Goal: Task Accomplishment & Management: Manage account settings

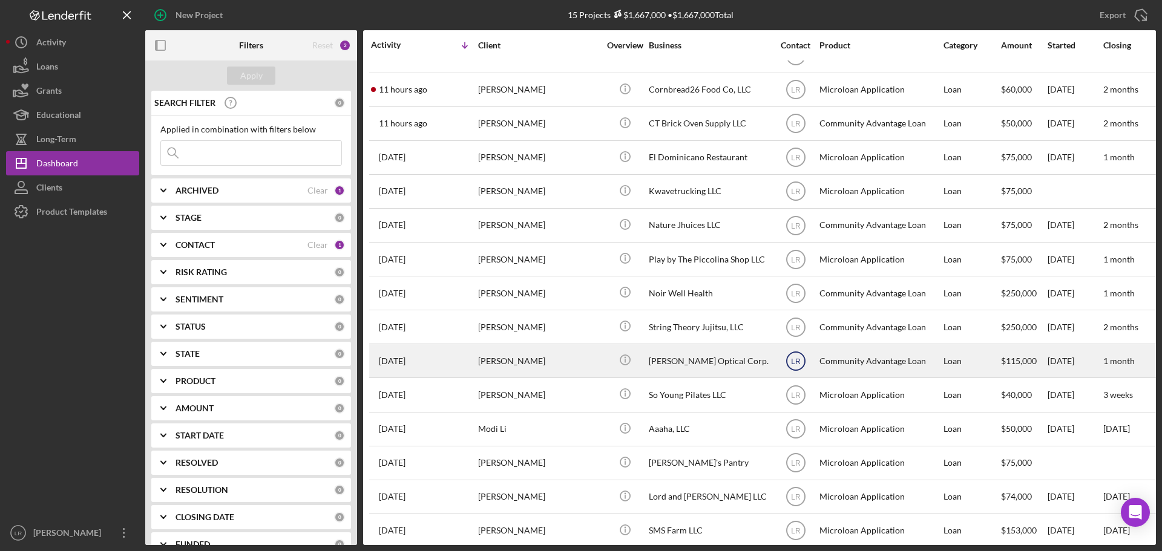
scroll to position [40, 0]
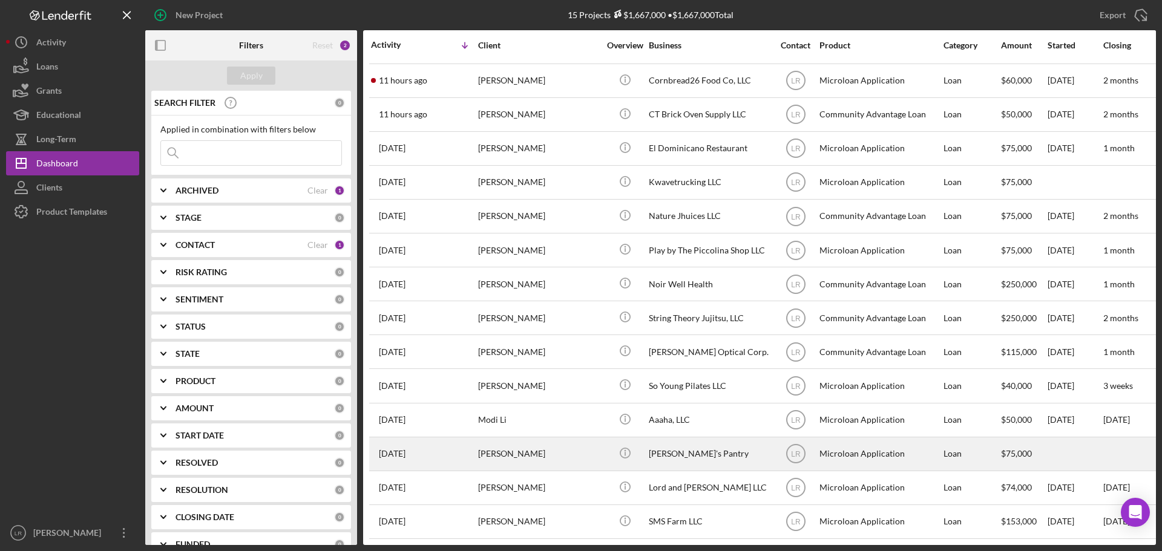
click at [757, 442] on div "[PERSON_NAME]'s Pantry" at bounding box center [709, 454] width 121 height 32
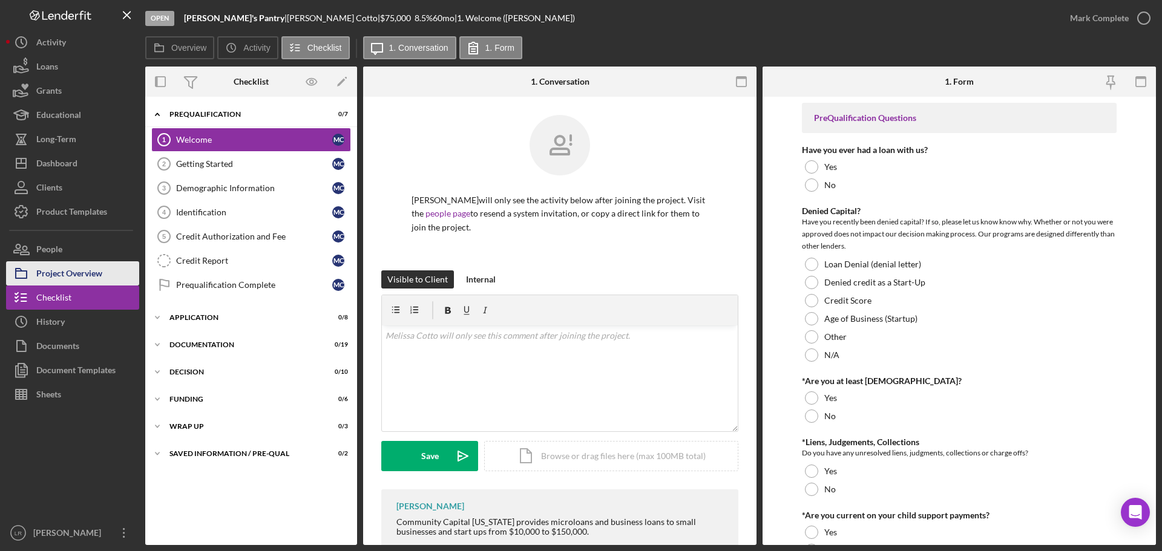
click at [86, 273] on div "Project Overview" at bounding box center [69, 274] width 66 height 27
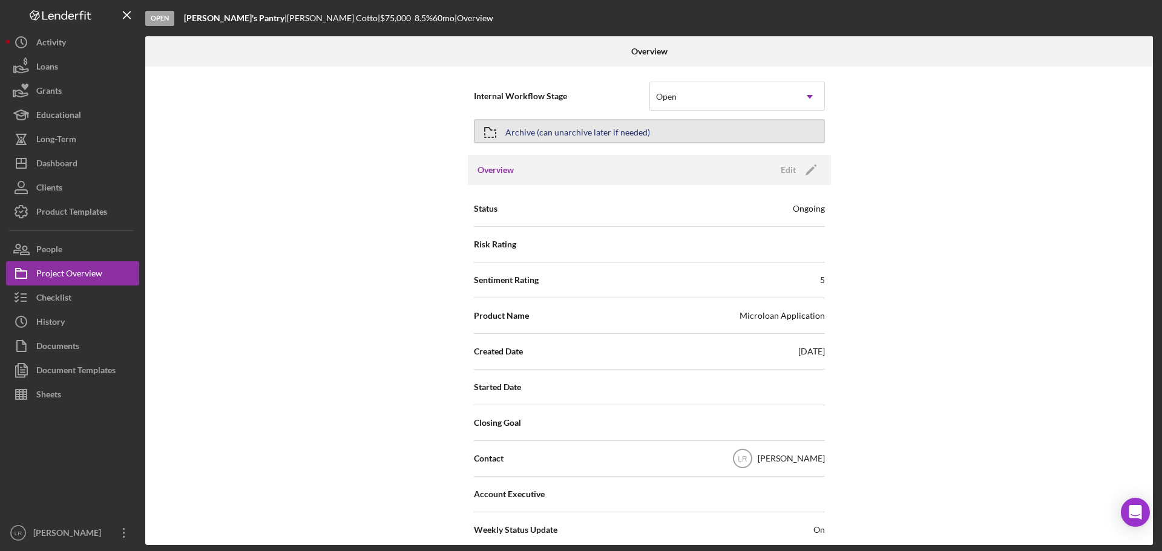
click at [557, 128] on div "Archive (can unarchive later if needed)" at bounding box center [577, 131] width 145 height 22
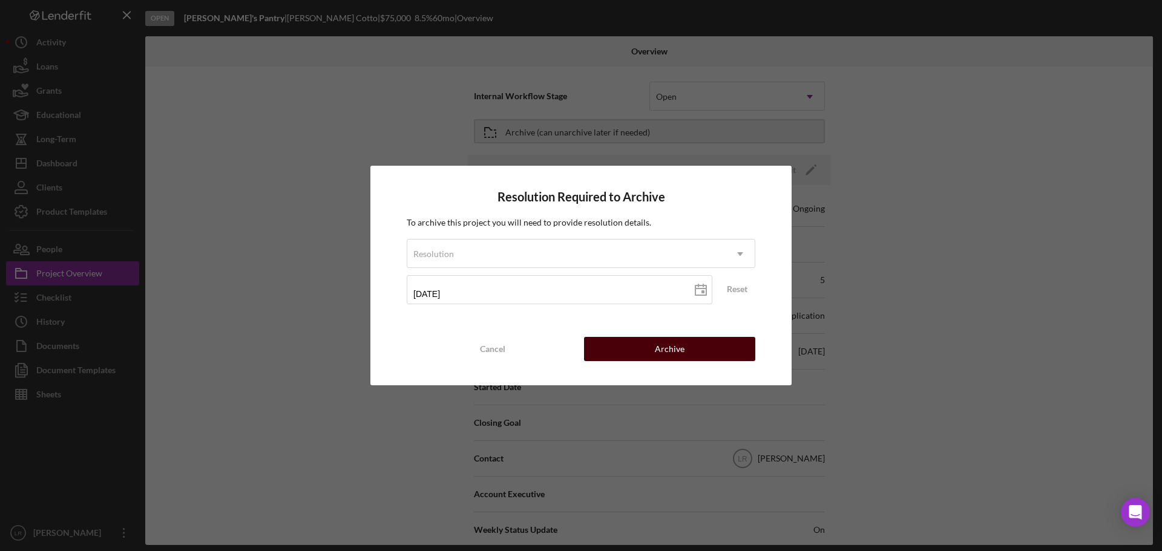
click at [676, 346] on div "Archive" at bounding box center [670, 349] width 30 height 24
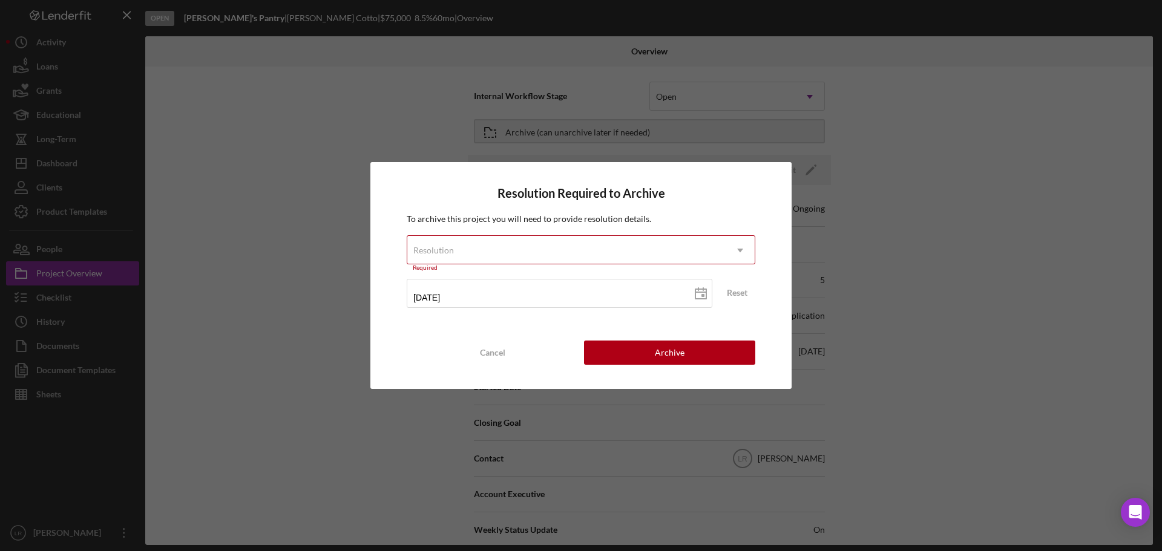
click at [554, 241] on div "Resolution" at bounding box center [566, 251] width 318 height 28
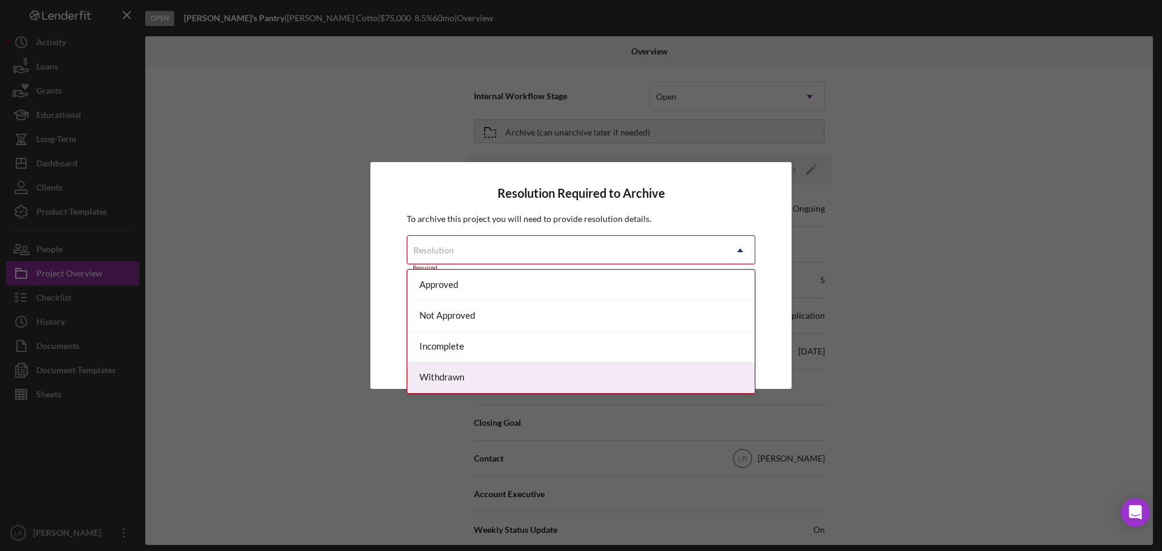
click at [467, 379] on div "Withdrawn" at bounding box center [580, 377] width 347 height 31
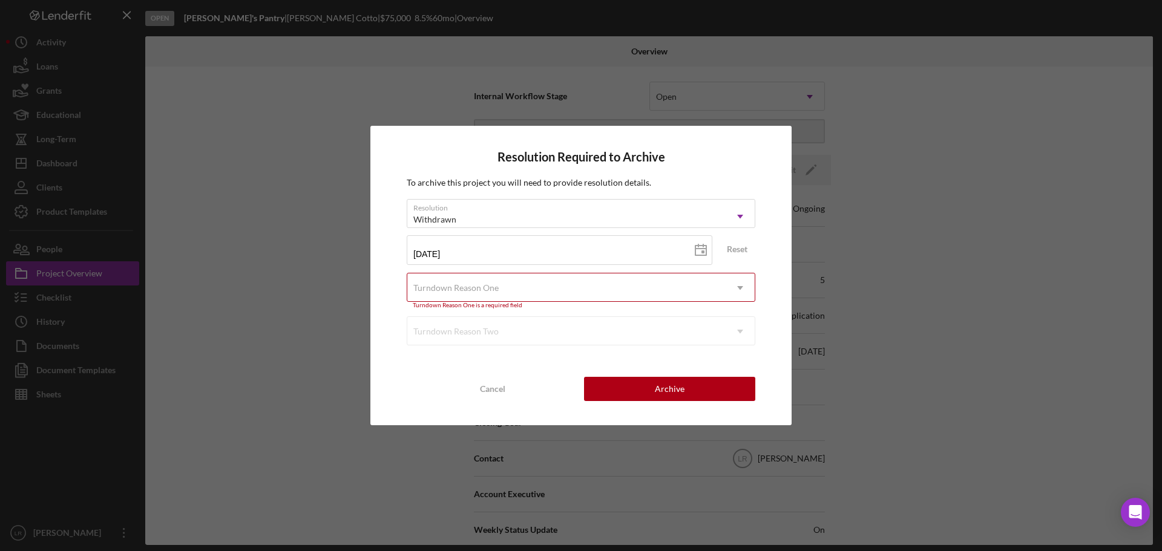
click at [525, 289] on div "Turndown Reason One" at bounding box center [566, 288] width 318 height 28
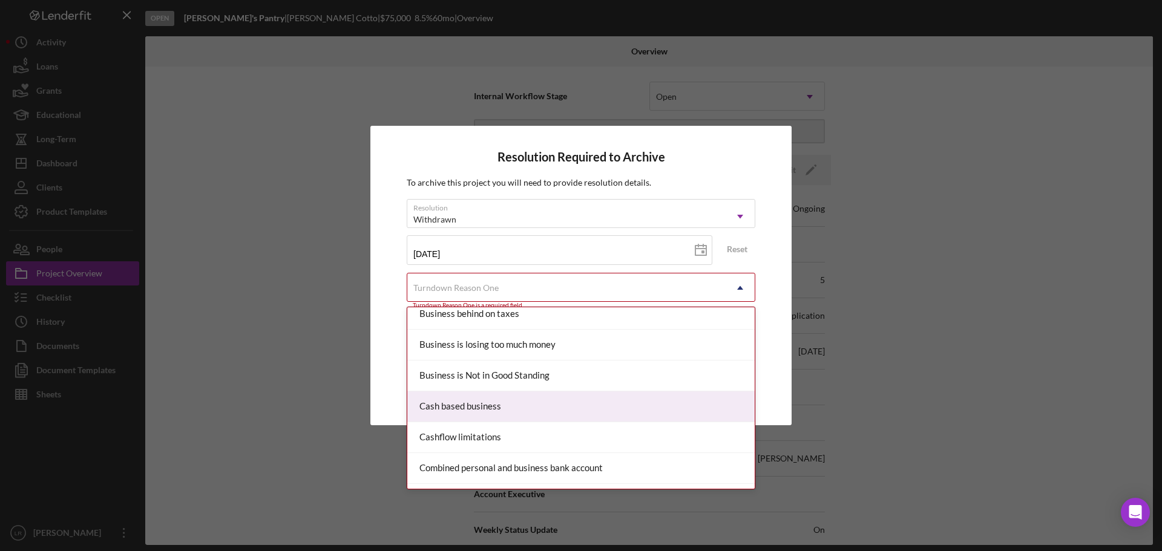
scroll to position [61, 0]
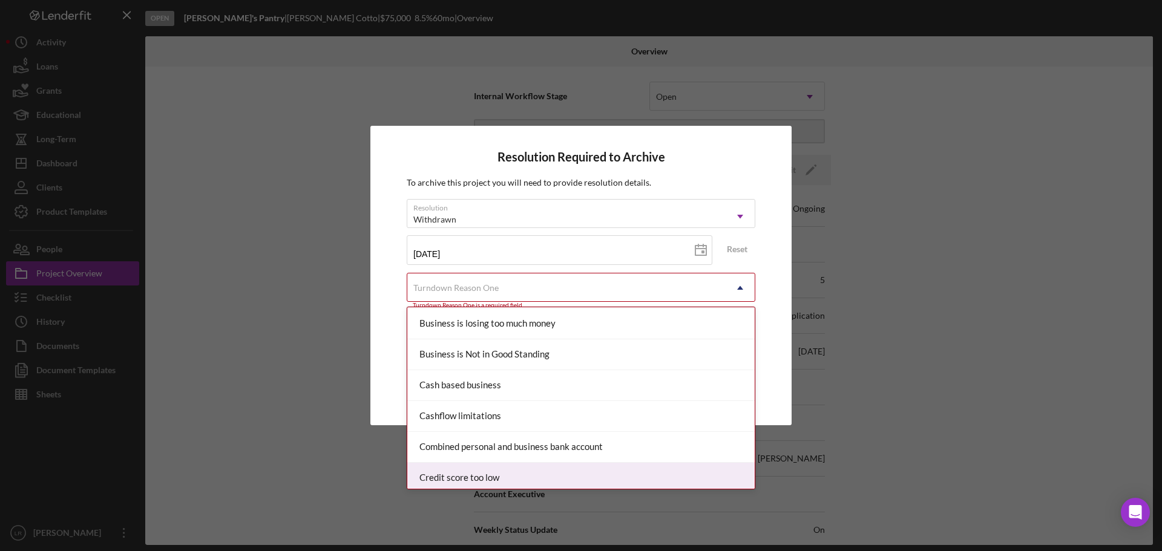
click at [511, 470] on div "Credit score too low" at bounding box center [580, 478] width 347 height 31
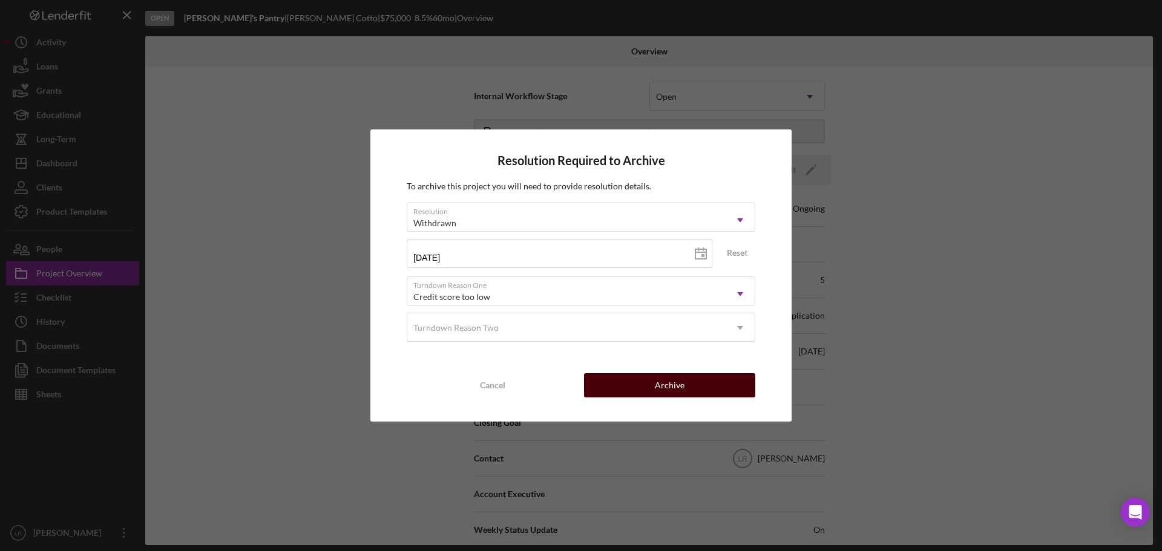
click at [639, 386] on button "Archive" at bounding box center [669, 385] width 171 height 24
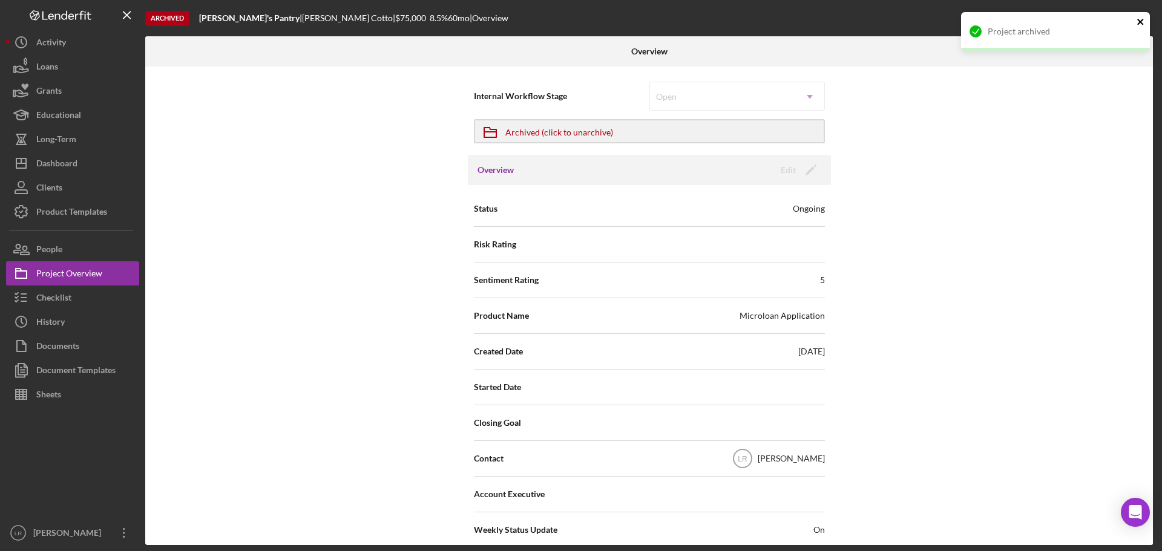
click at [1140, 21] on icon "close" at bounding box center [1140, 22] width 6 height 6
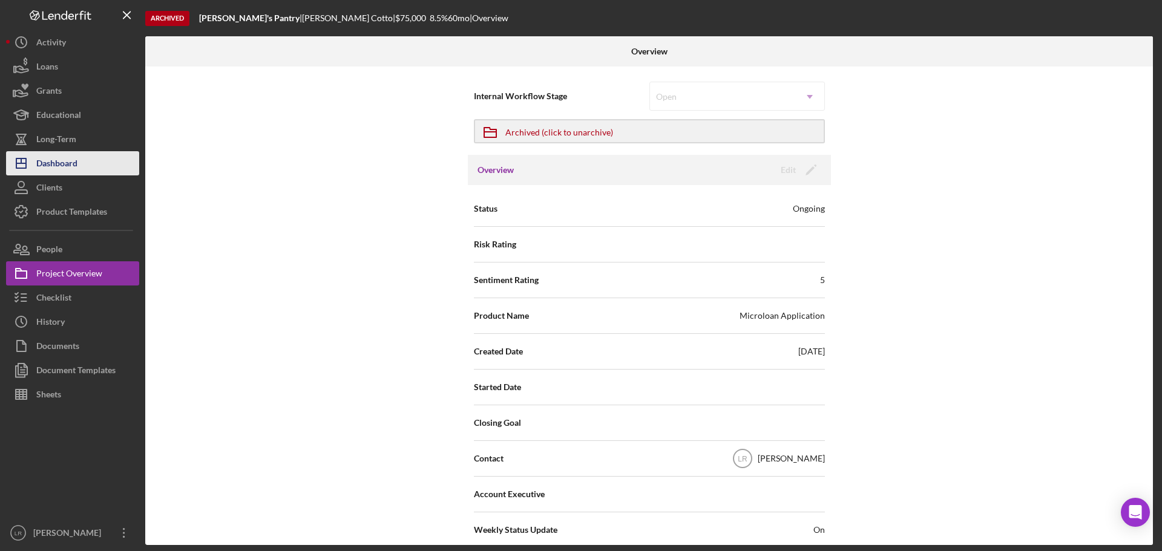
click at [73, 156] on div "Dashboard" at bounding box center [56, 164] width 41 height 27
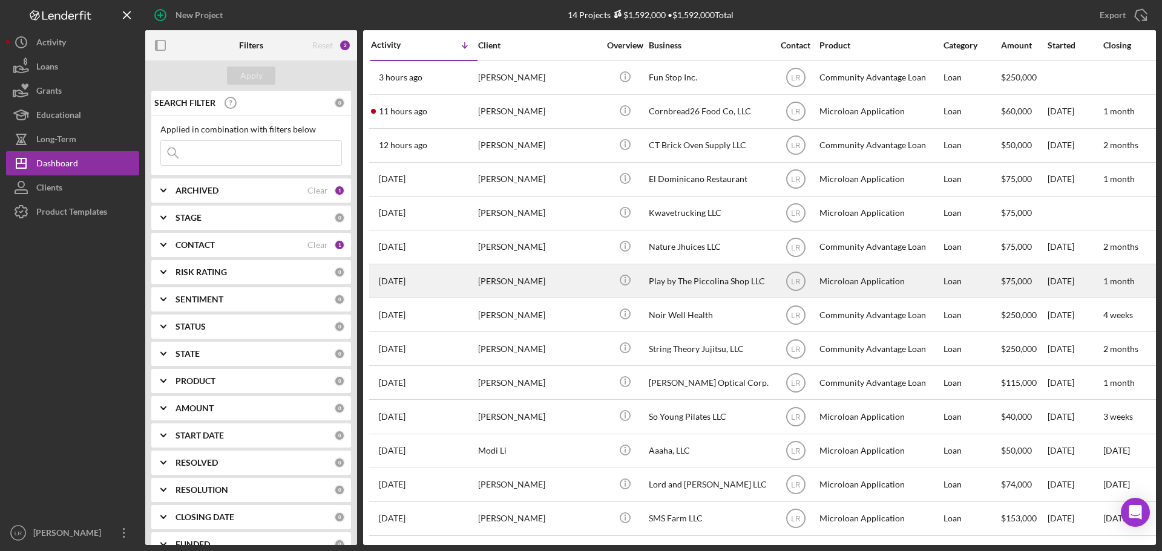
scroll to position [6, 0]
